Goal: Transaction & Acquisition: Purchase product/service

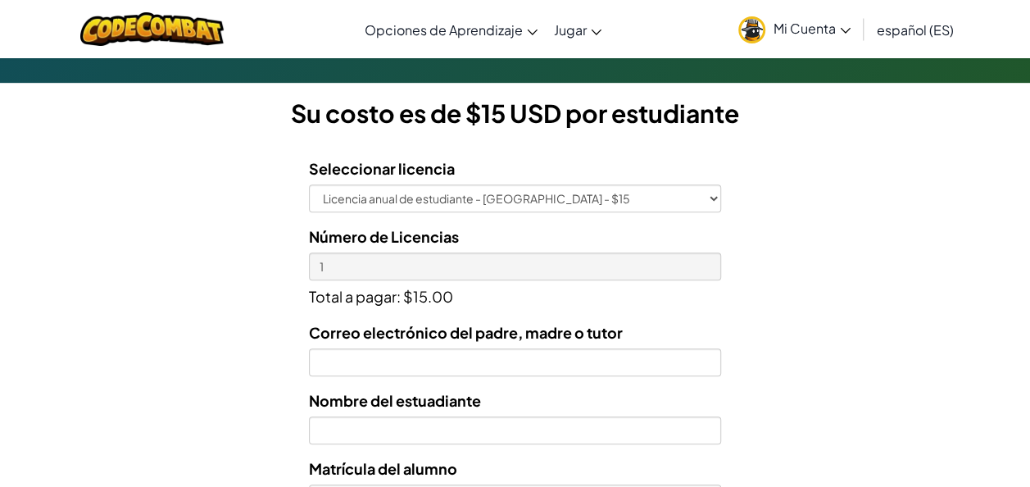
scroll to position [439, 0]
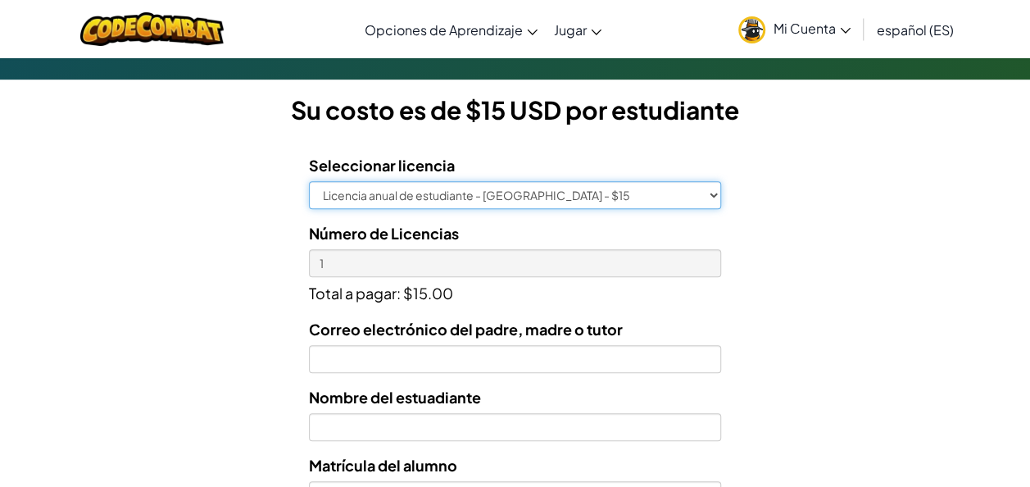
click at [520, 193] on select "Licencia anual de estudiante - [GEOGRAPHIC_DATA] - $15" at bounding box center [515, 195] width 412 height 28
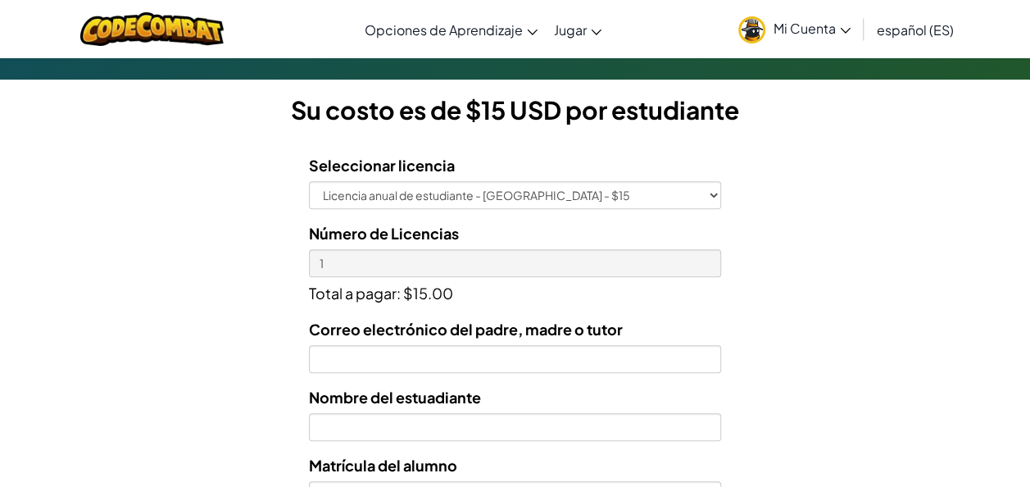
click at [873, 165] on div "Licencias de Estudiantes Tecmilenio se asoció con CodeCombat para ofrecer educa…" at bounding box center [515, 236] width 1030 height 1213
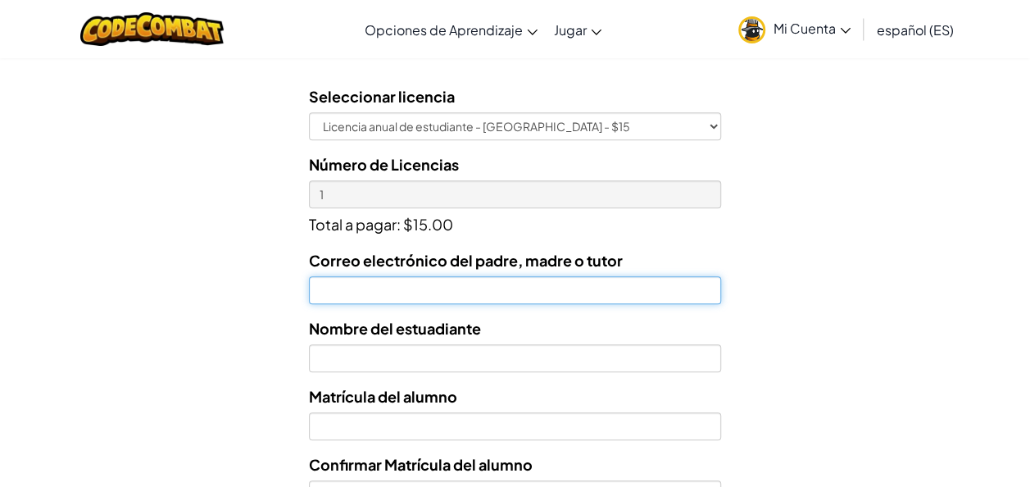
click at [459, 287] on input "Correo electrónico del padre, madre o tutor" at bounding box center [515, 290] width 412 height 28
type input "[EMAIL_ADDRESS][DOMAIN_NAME]"
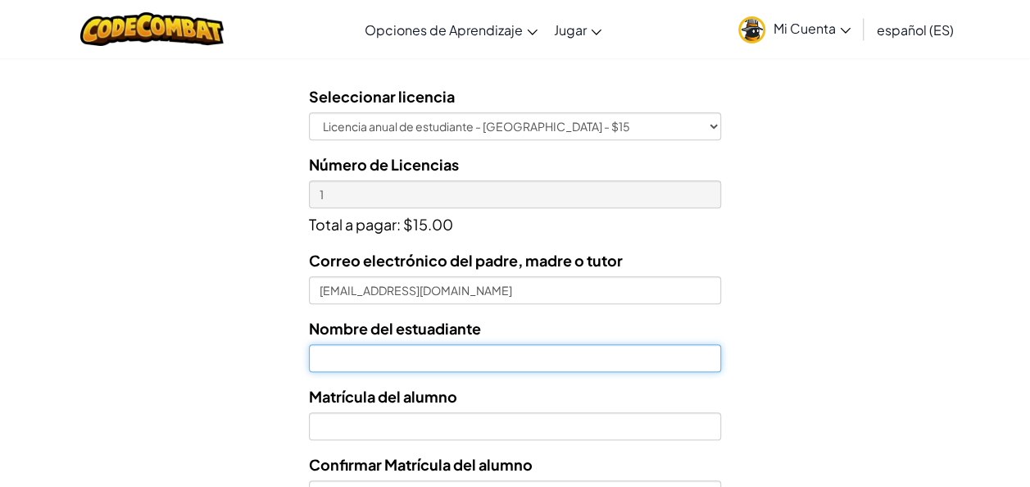
click at [506, 359] on input "text" at bounding box center [515, 358] width 412 height 28
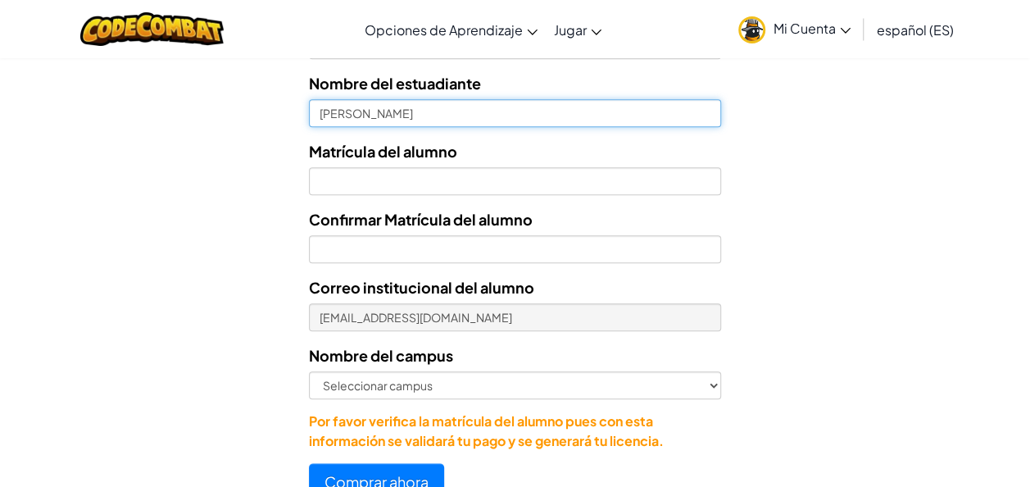
scroll to position [754, 0]
type input "[PERSON_NAME]"
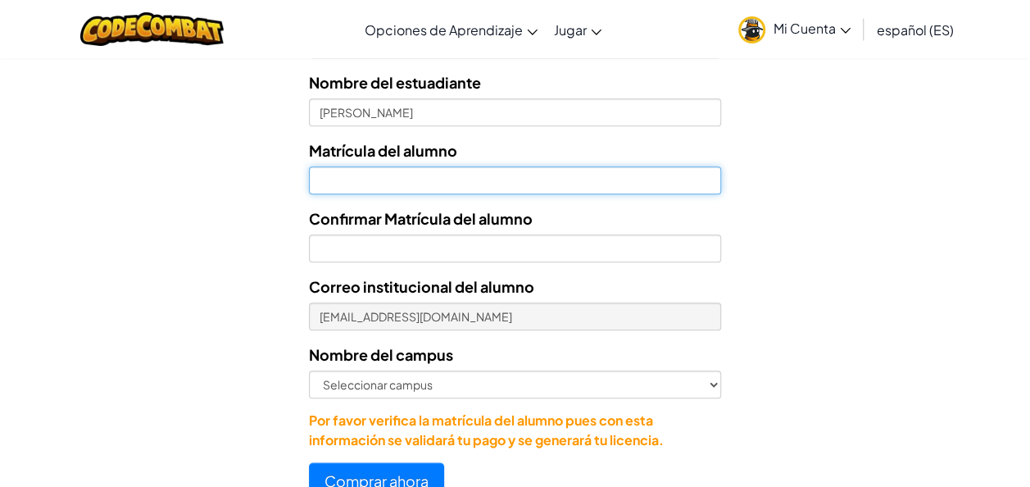
click at [388, 178] on input "Nombre del estuadiante" at bounding box center [515, 180] width 412 height 28
type input "07174842"
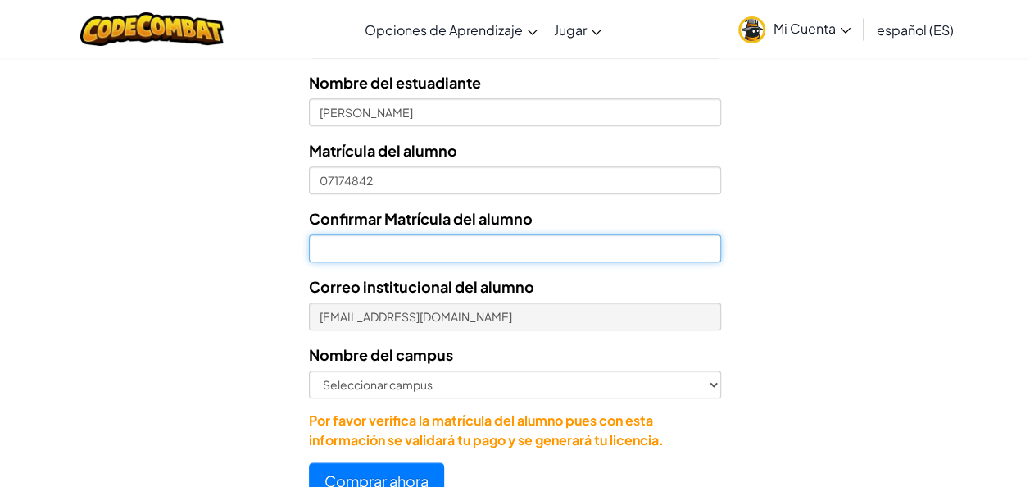
click at [385, 251] on input "Confirmar Matrícula del alumno" at bounding box center [515, 248] width 412 height 28
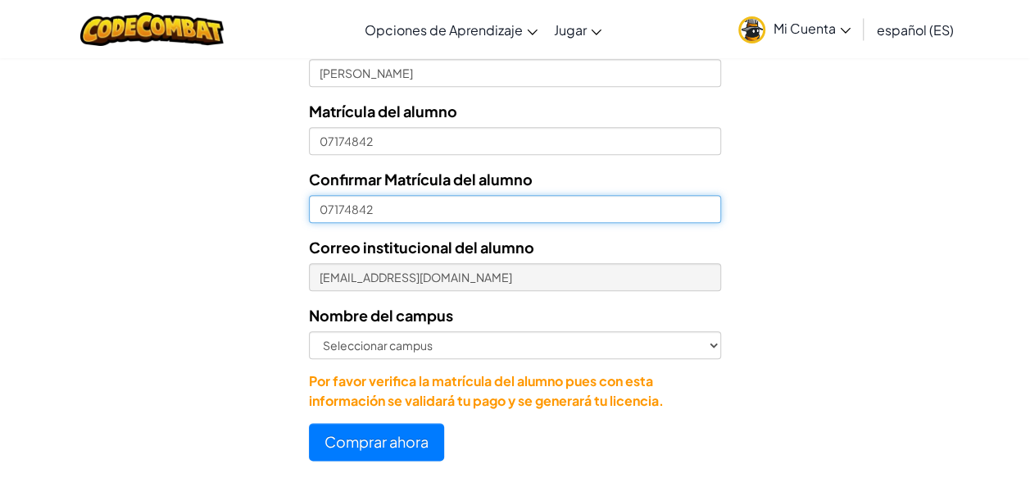
type input "07174842"
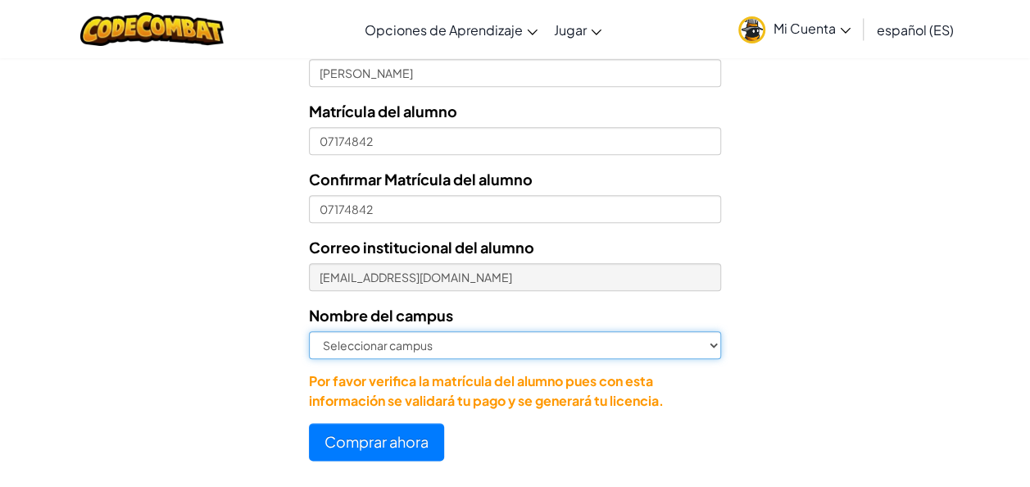
click at [411, 338] on select "Seleccionar campus Cancún Central Chihuahua Ciudad Juárez Ciudad Obregón Cuauti…" at bounding box center [515, 345] width 412 height 28
select select "San Luis Potosí"
click at [309, 331] on select "Seleccionar campus Cancún Central Chihuahua Ciudad Juárez Ciudad Obregón Cuauti…" at bounding box center [515, 345] width 412 height 28
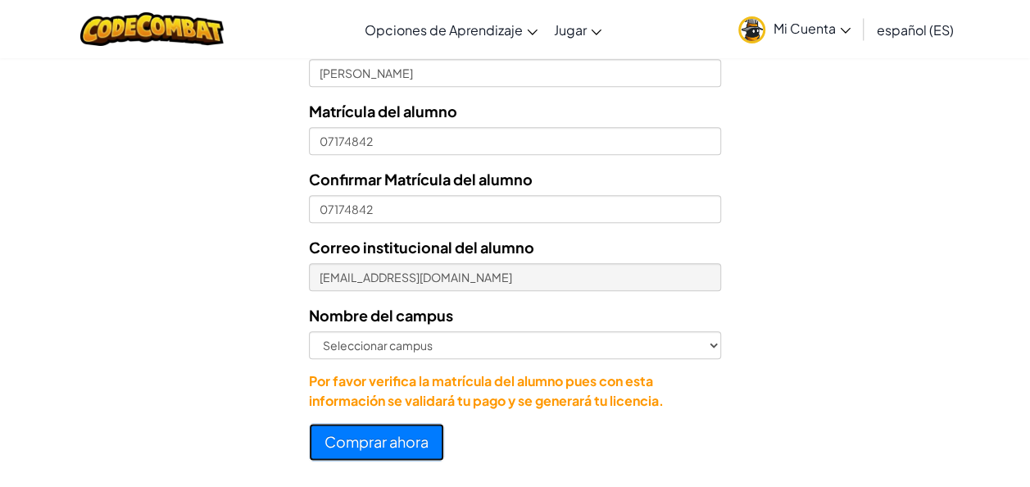
click at [359, 439] on button "Comprar ahora" at bounding box center [376, 442] width 135 height 38
